Goal: Navigation & Orientation: Find specific page/section

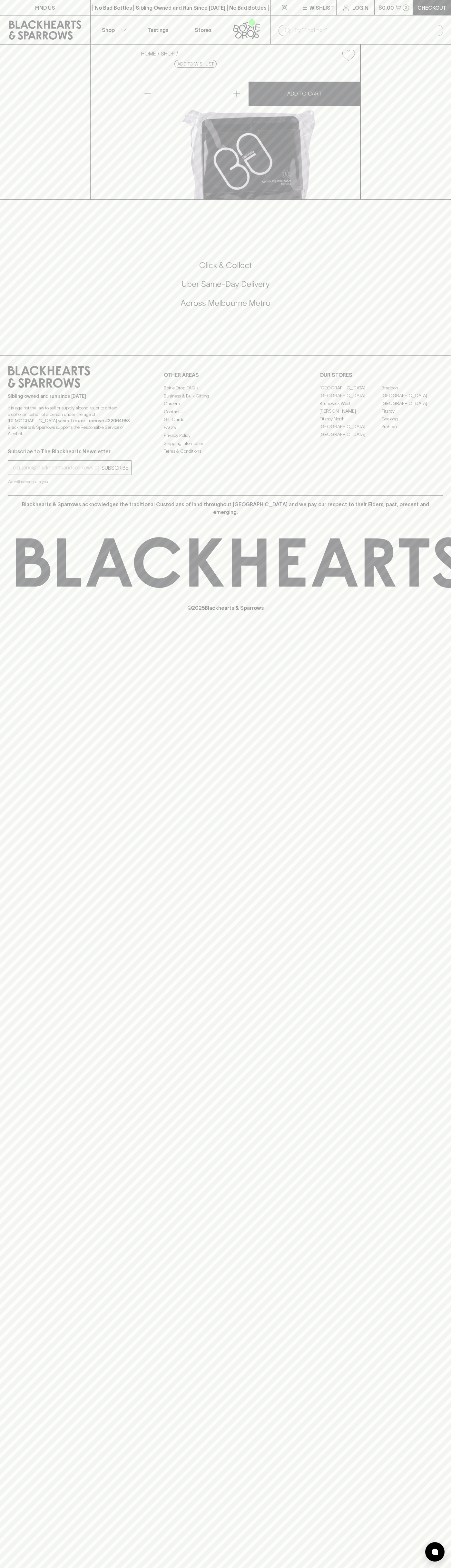
click at [139, 25] on link "Tastings" at bounding box center [158, 30] width 45 height 29
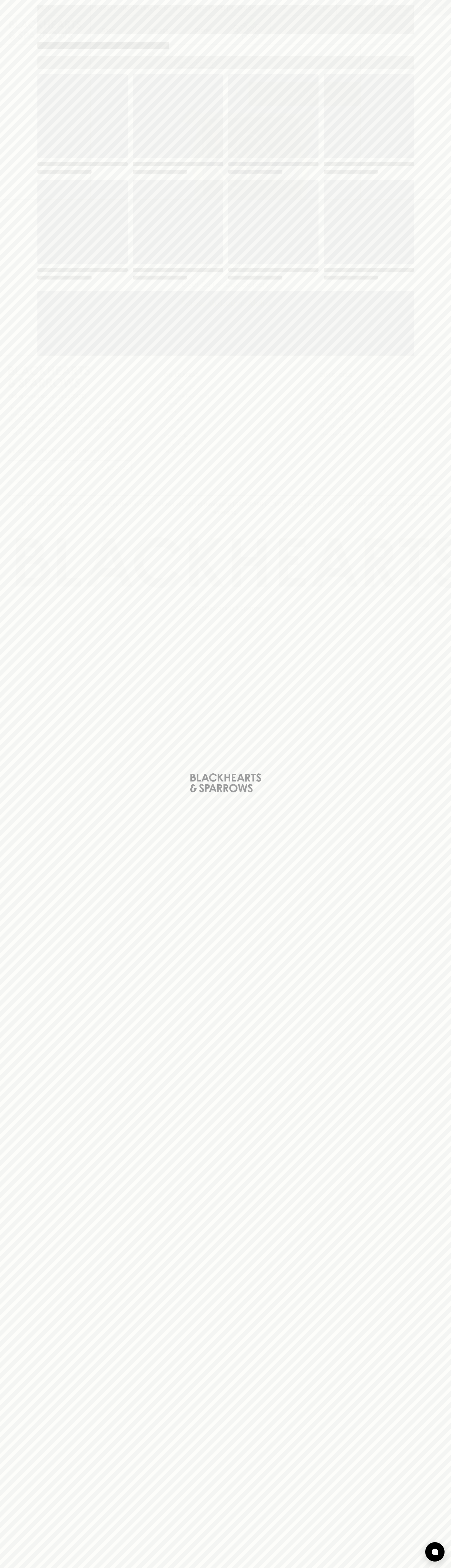
click at [362, 1568] on html "FIND US | No Bad Bottles | Sibling Owned and Run Since [DATE] | No Bad Bottles …" at bounding box center [226, 784] width 451 height 1568
click at [0, 135] on div "Loading" at bounding box center [226, 784] width 451 height 1568
